Goal: Connect with others: Connect with other users

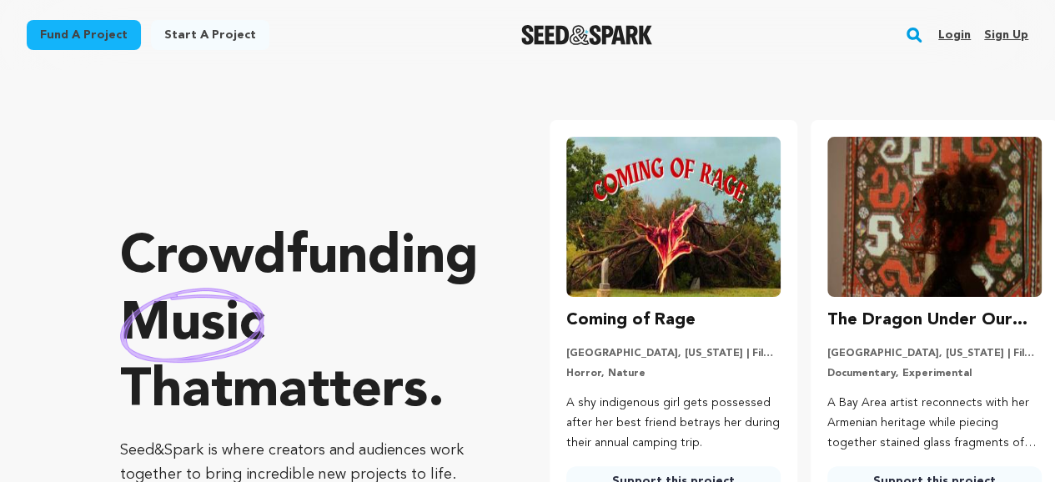
scroll to position [0, 274]
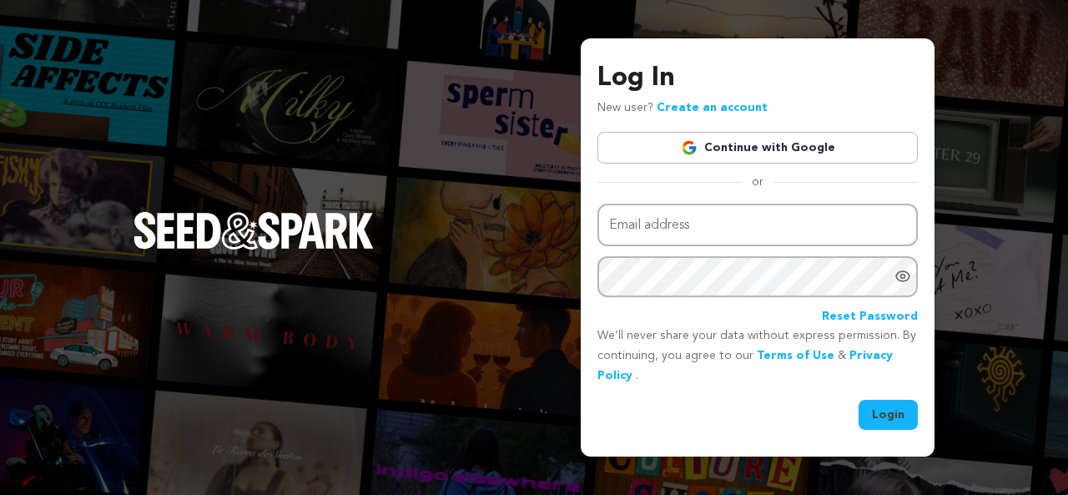
click at [822, 148] on link "Continue with Google" at bounding box center [757, 148] width 320 height 32
click at [793, 148] on link "Continue with Google" at bounding box center [757, 148] width 320 height 32
